Goal: Find specific page/section: Find specific page/section

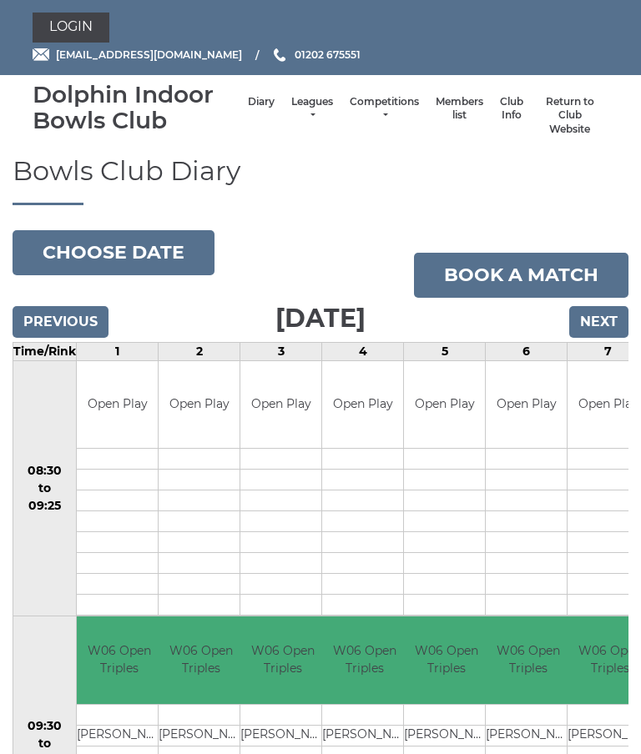
click at [444, 117] on link "Members list" at bounding box center [460, 109] width 48 height 28
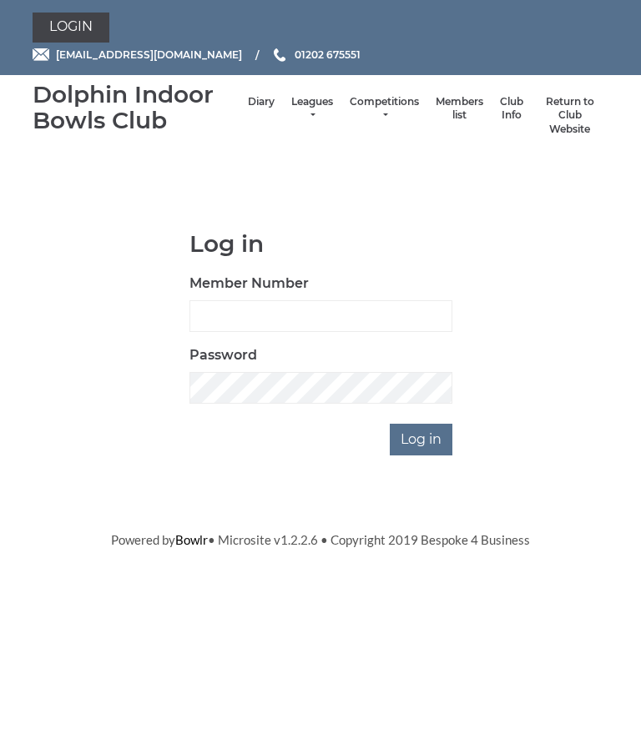
click at [231, 325] on input "Member Number" at bounding box center [320, 316] width 263 height 32
type input "2892"
click at [440, 443] on input "Log in" at bounding box center [421, 440] width 63 height 32
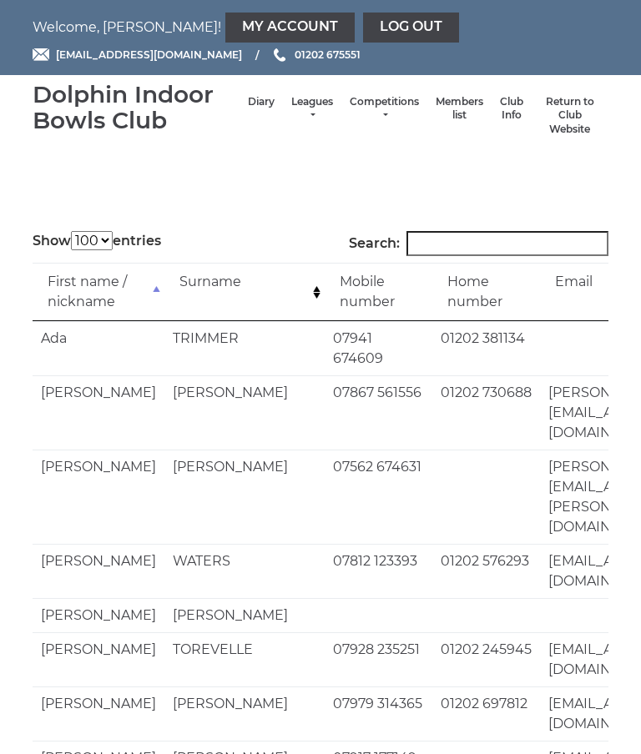
select select "100"
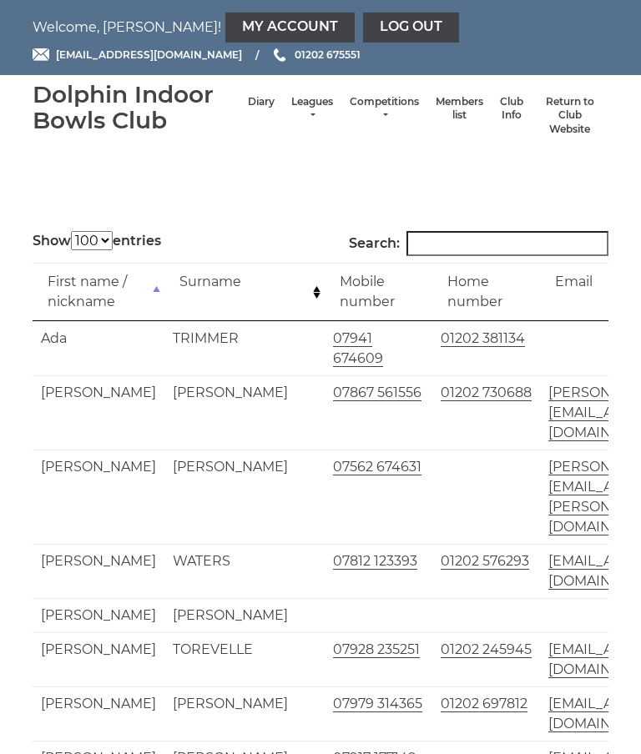
scroll to position [17, 0]
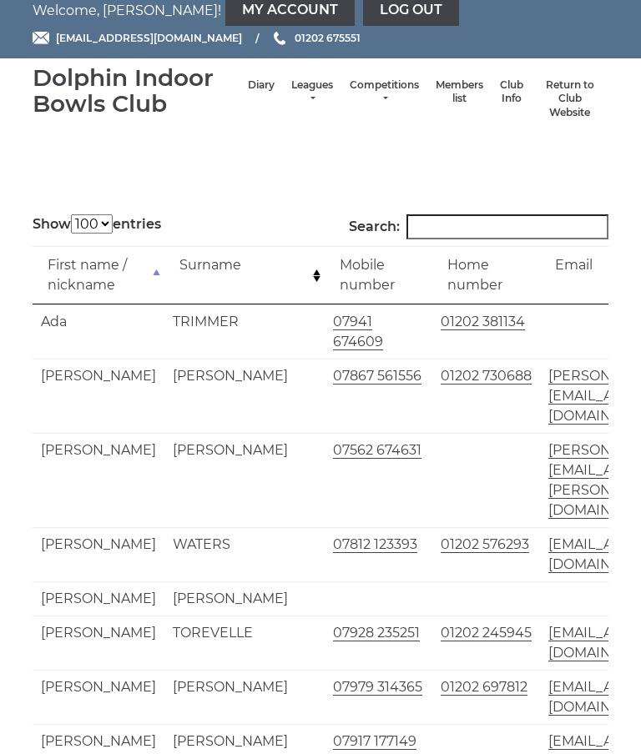
click at [437, 221] on input "Search:" at bounding box center [507, 226] width 202 height 25
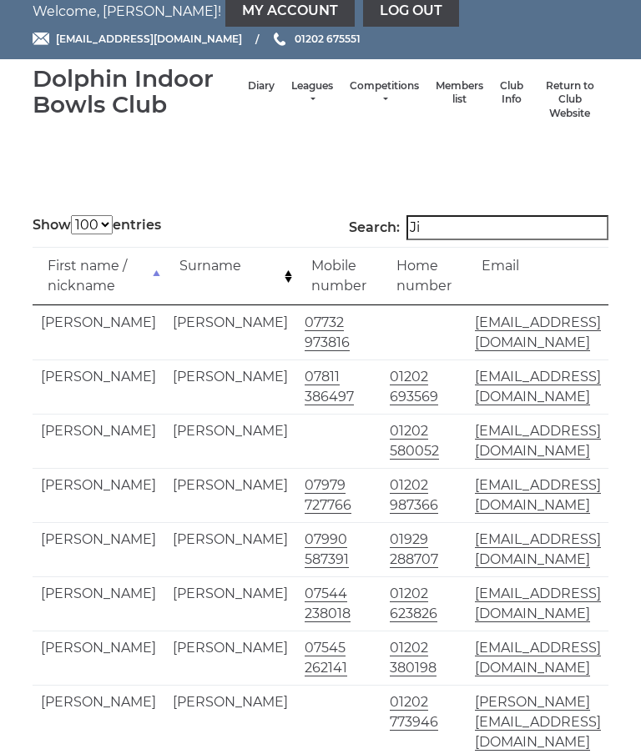
type input "J"
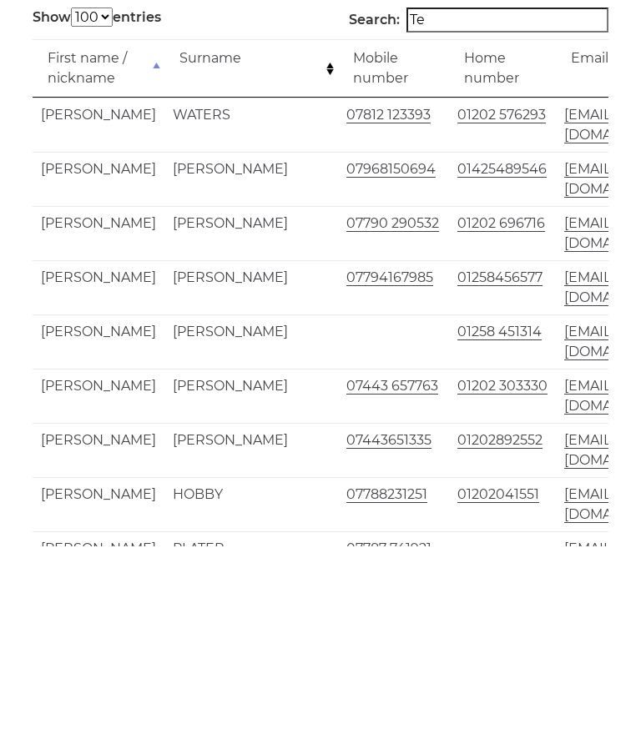
type input "T"
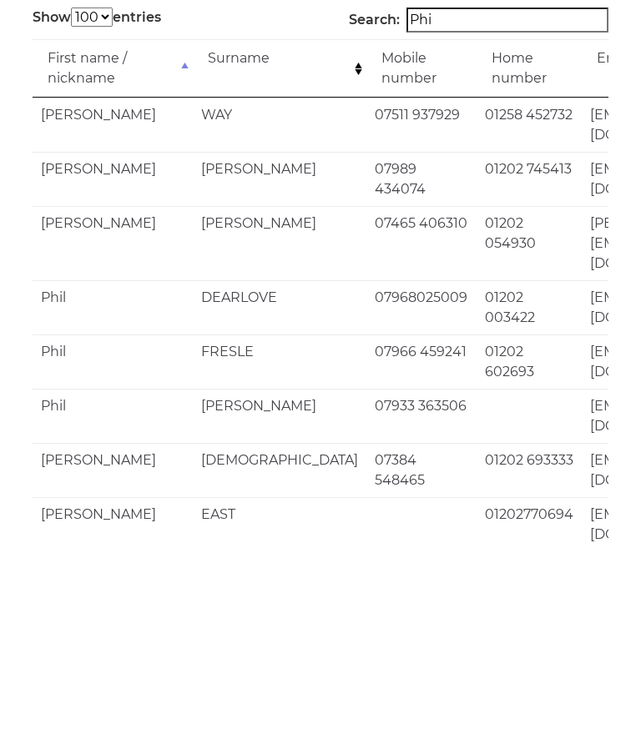
type input "Phil"
